Goal: Transaction & Acquisition: Download file/media

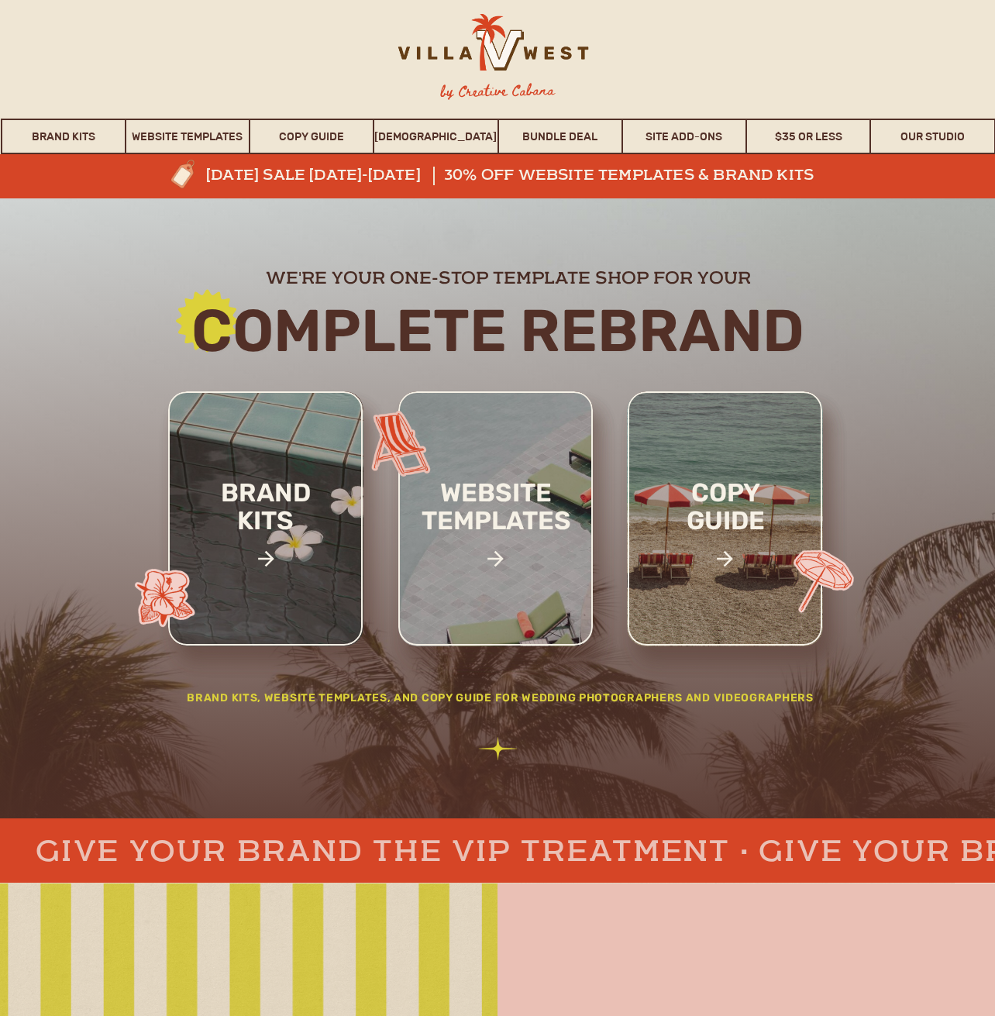
scroll to position [3, 0]
click at [577, 170] on h3 "30% off website templates & brand kits" at bounding box center [636, 176] width 384 height 19
click at [545, 170] on h3 "30% off website templates & brand kits" at bounding box center [636, 176] width 384 height 19
click at [371, 176] on h3 "[DATE] sale [DATE]-[DATE]" at bounding box center [338, 176] width 265 height 19
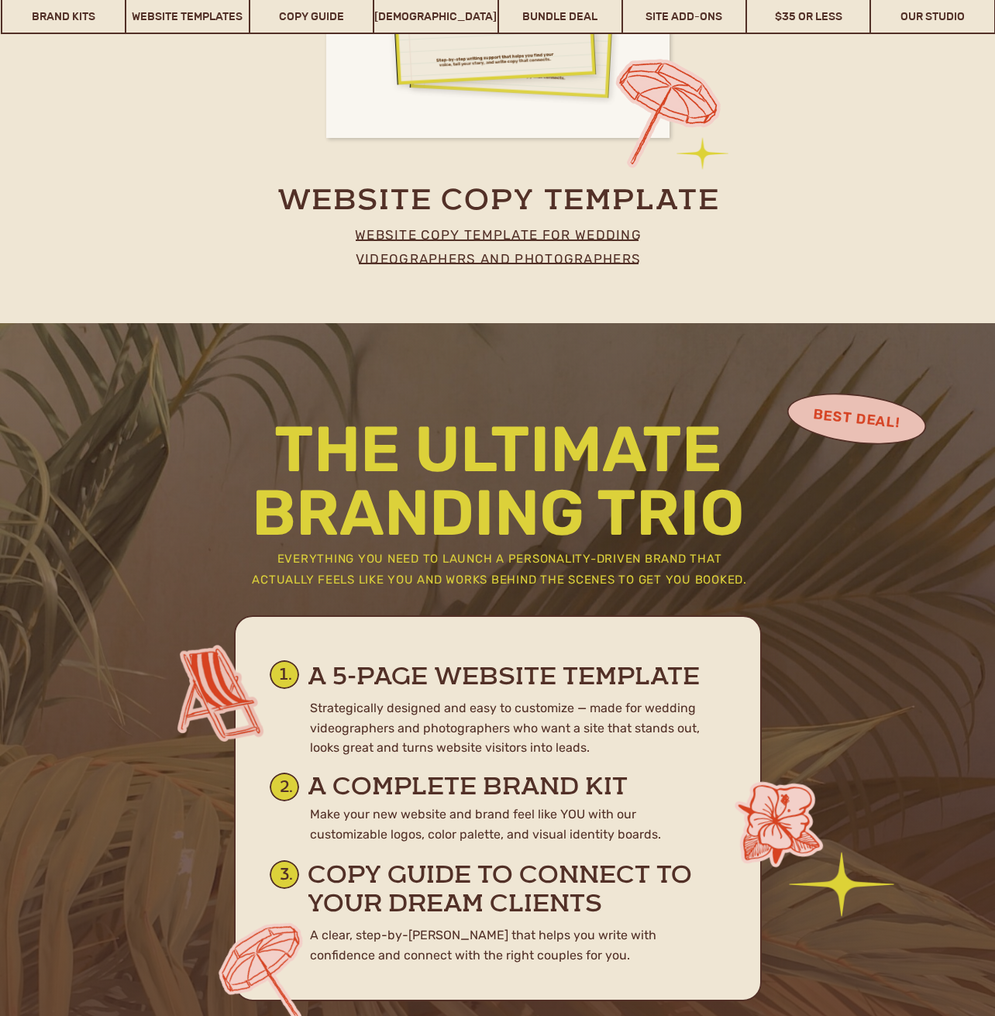
scroll to position [6913, 0]
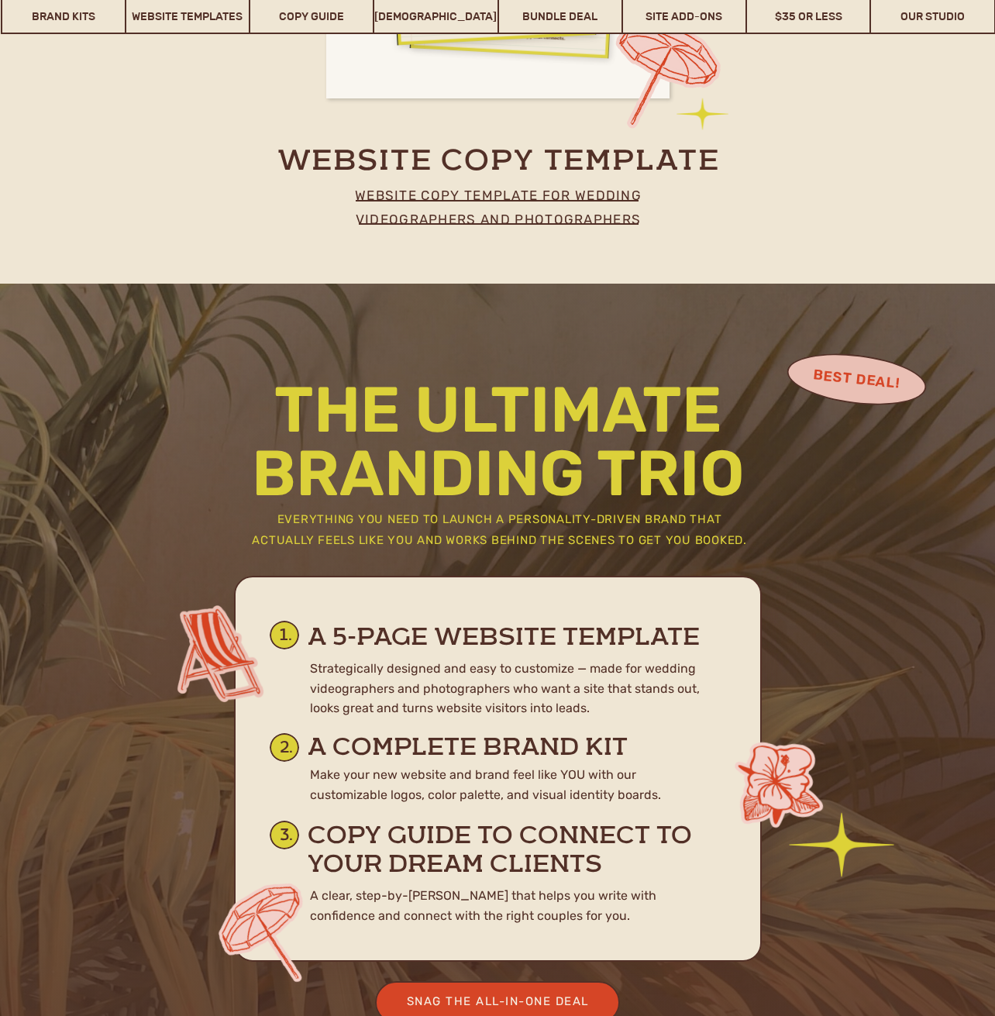
click at [515, 217] on p "website copy template for wedding videographers and photographers" at bounding box center [498, 204] width 342 height 40
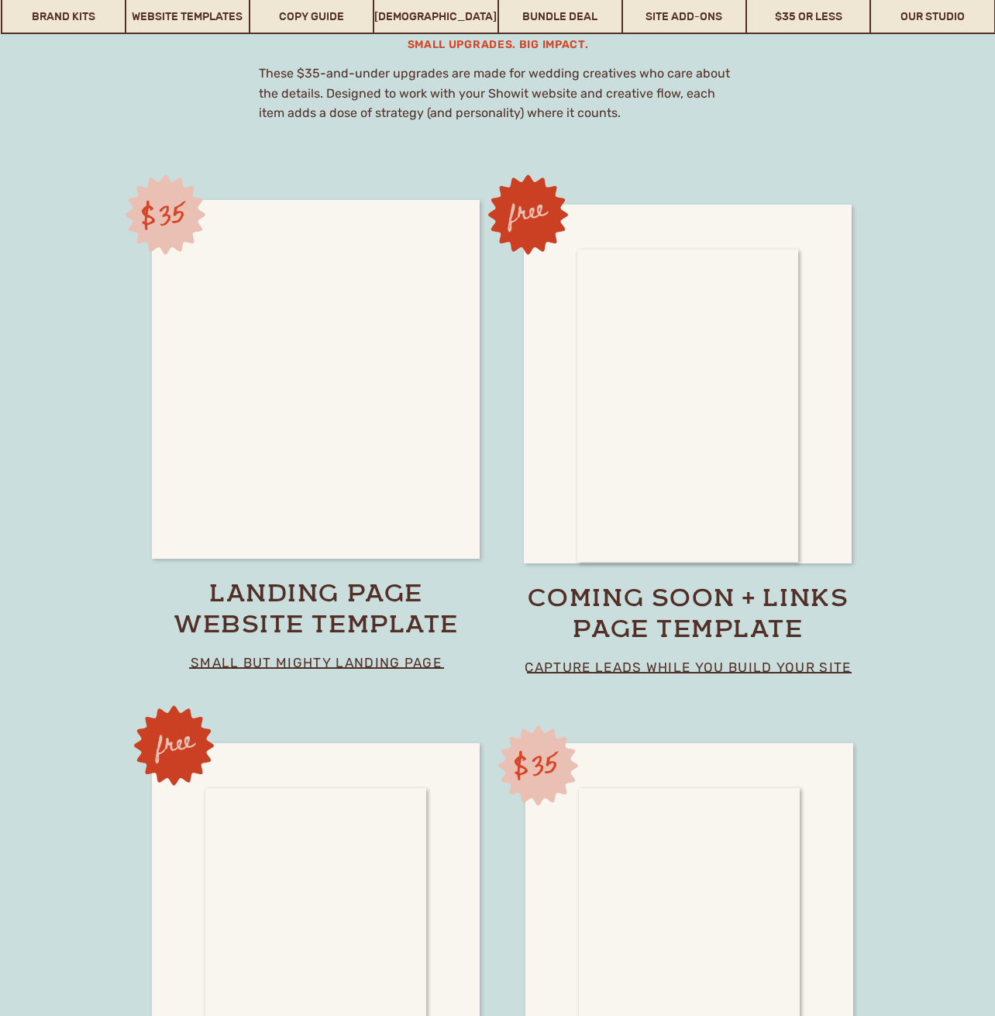
scroll to position [10705, 0]
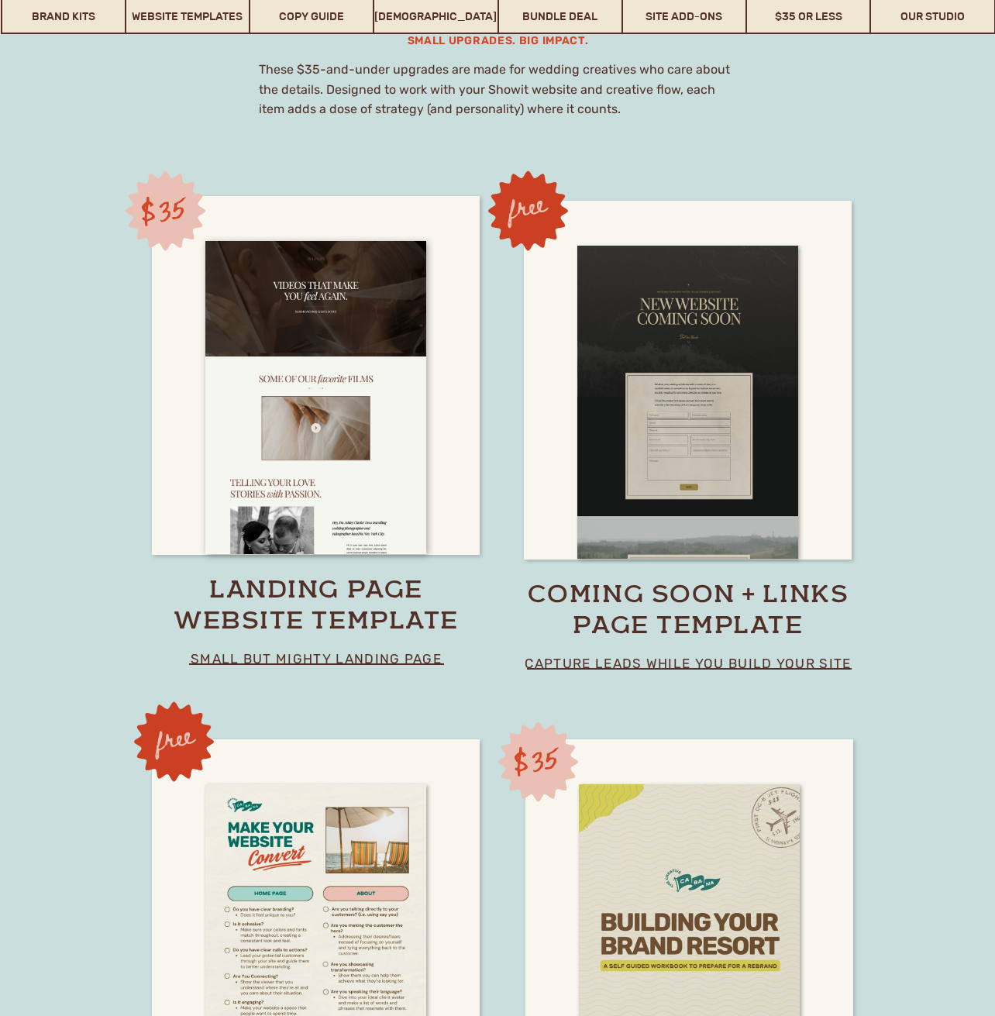
click at [707, 666] on p "capture leads while you build your site" at bounding box center [688, 663] width 383 height 22
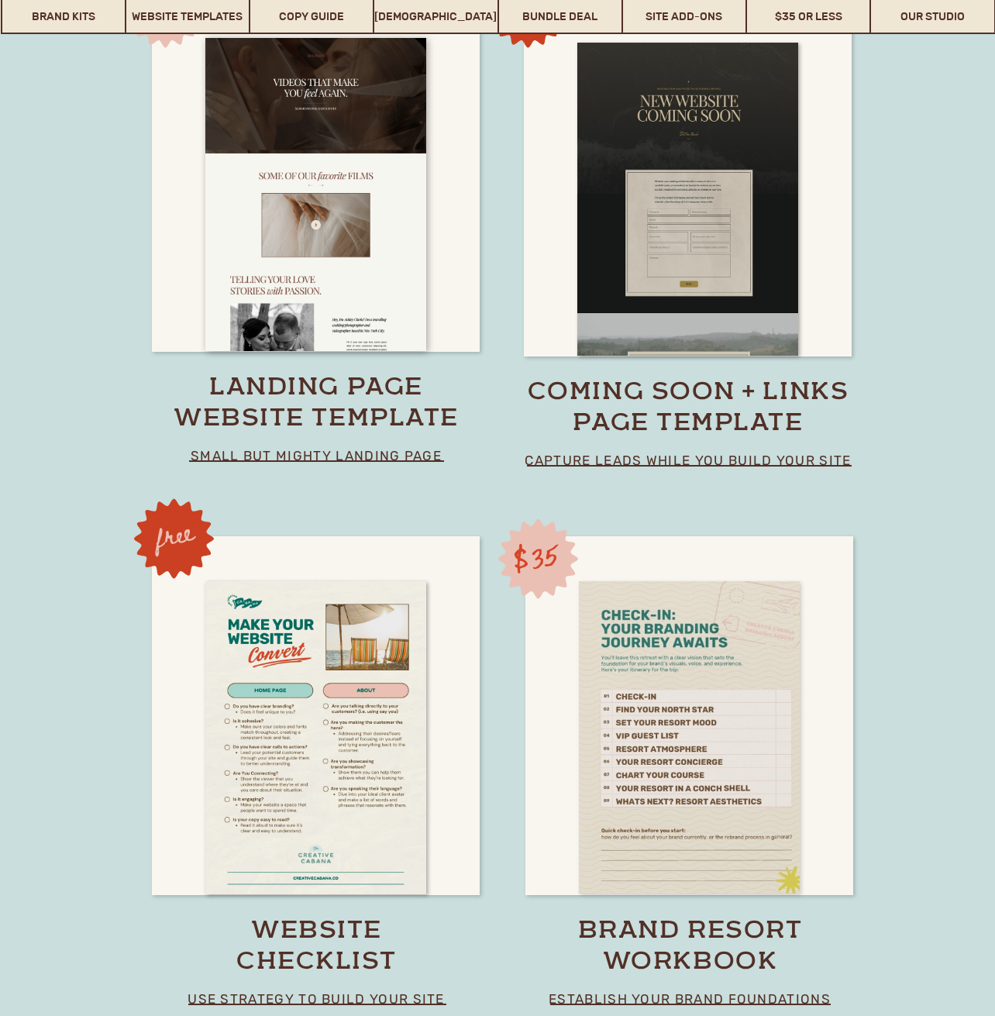
scroll to position [10909, 0]
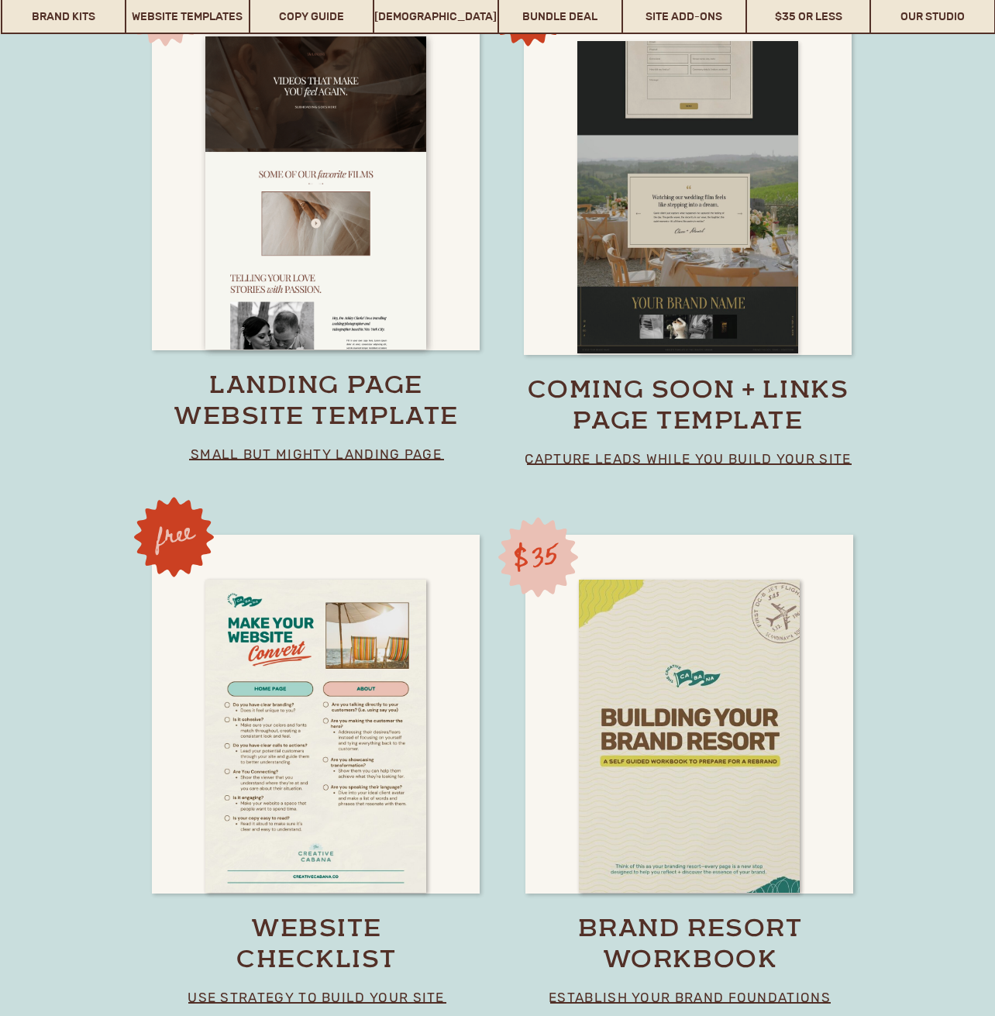
click at [755, 284] on div at bounding box center [687, 197] width 221 height 313
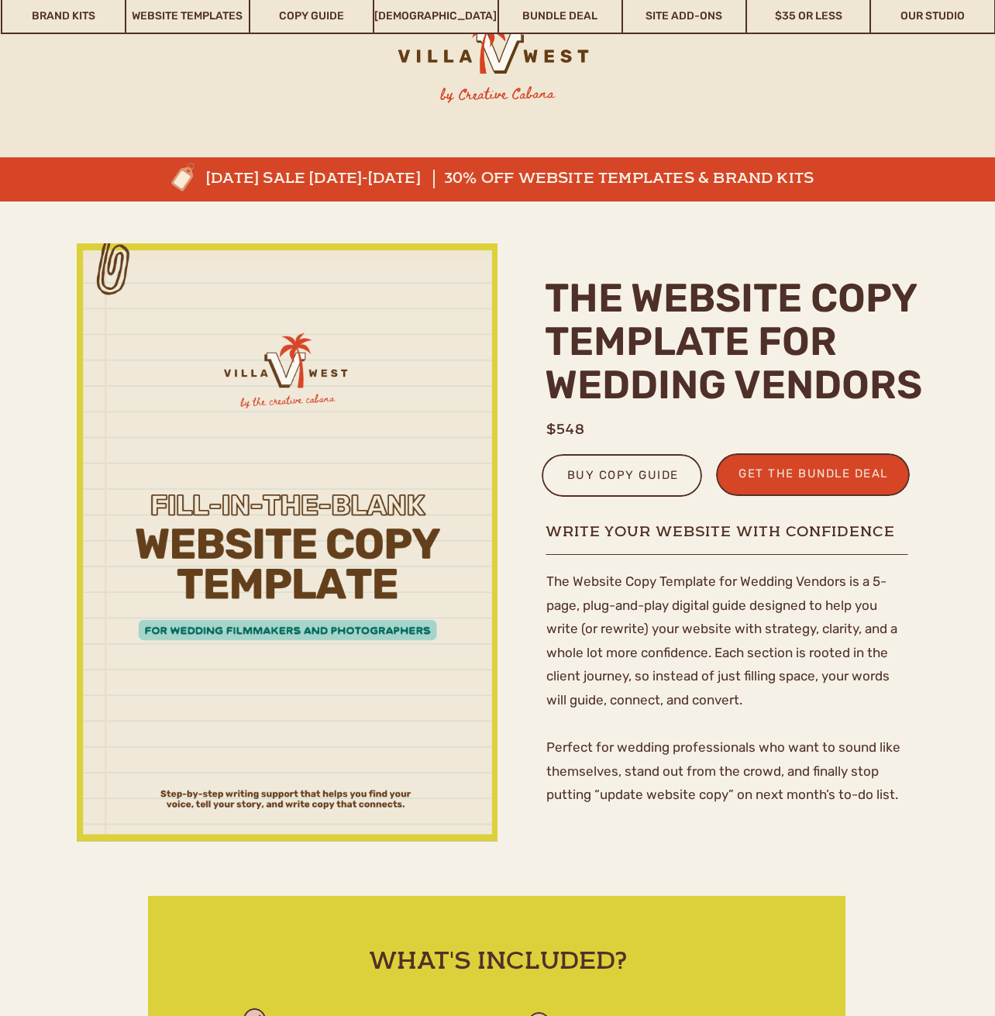
scroll to position [436, 0]
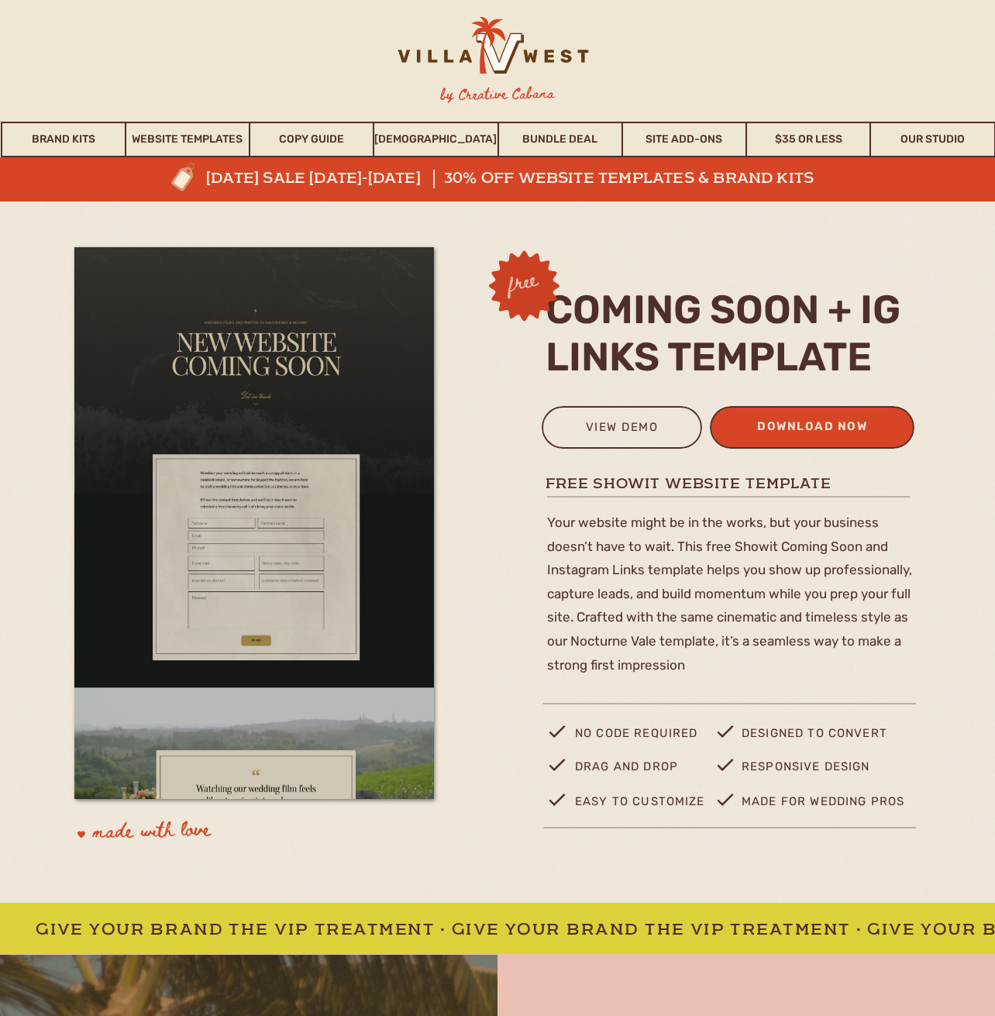
click at [857, 428] on div "download now" at bounding box center [812, 429] width 152 height 26
